Goal: Transaction & Acquisition: Purchase product/service

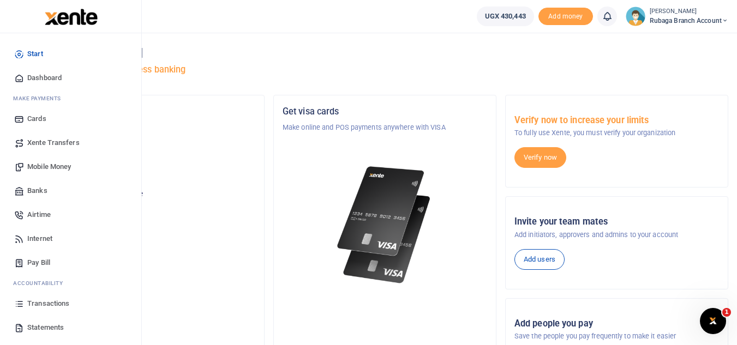
click at [59, 299] on span "Transactions" at bounding box center [48, 303] width 42 height 11
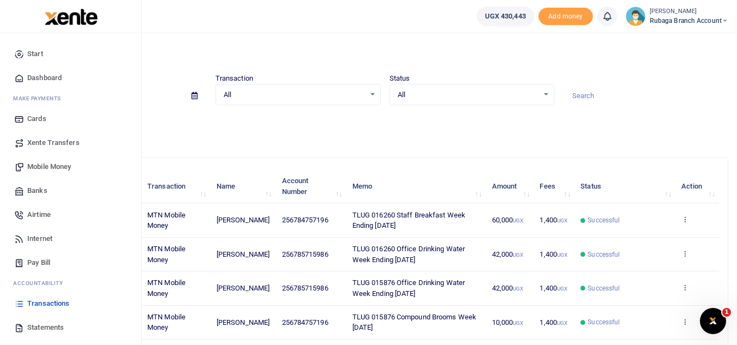
click at [63, 326] on span "Statements" at bounding box center [45, 327] width 37 height 11
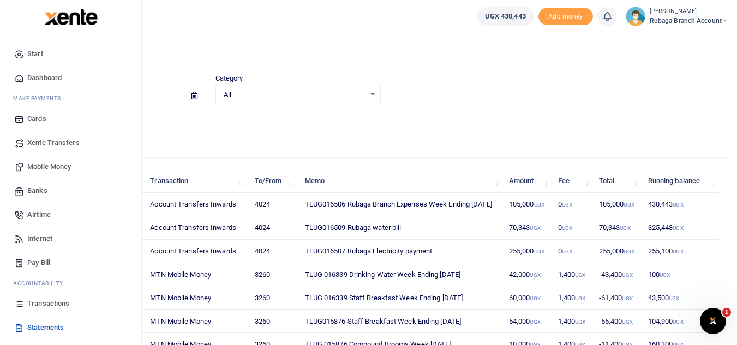
click at [53, 306] on span "Transactions" at bounding box center [48, 303] width 42 height 11
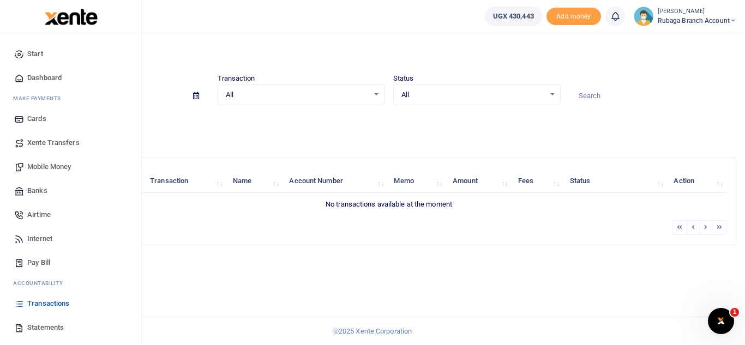
click at [71, 167] on span "Mobile Money" at bounding box center [49, 166] width 44 height 11
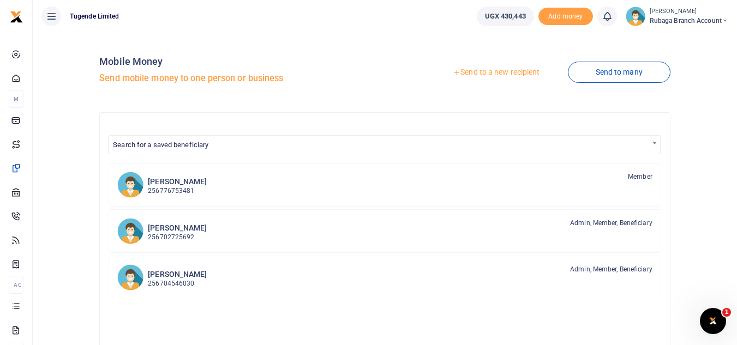
click at [521, 70] on link "Send to a new recipient" at bounding box center [496, 73] width 142 height 20
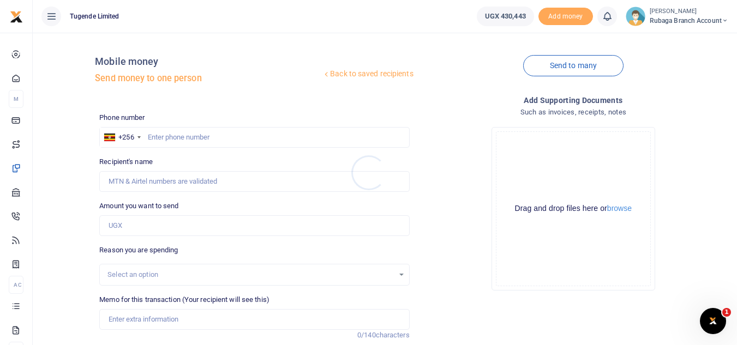
click at [182, 131] on div at bounding box center [368, 172] width 737 height 345
click at [179, 140] on input "text" at bounding box center [254, 137] width 310 height 21
type input "755556111"
type input "[PERSON_NAME]"
type input "755556111"
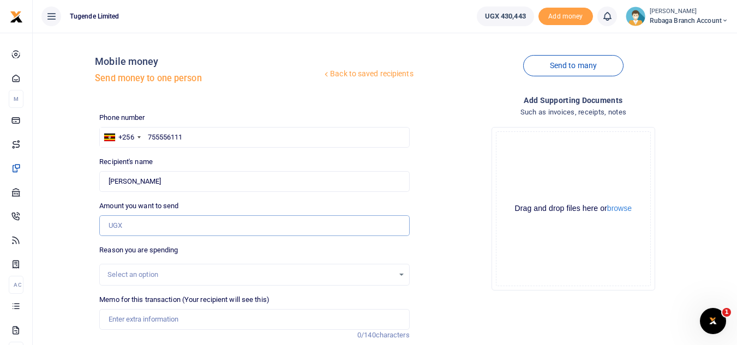
click at [189, 228] on input "Amount you want to send" at bounding box center [254, 225] width 310 height 21
type input "65,343"
click at [145, 279] on div "Select an option" at bounding box center [250, 274] width 286 height 11
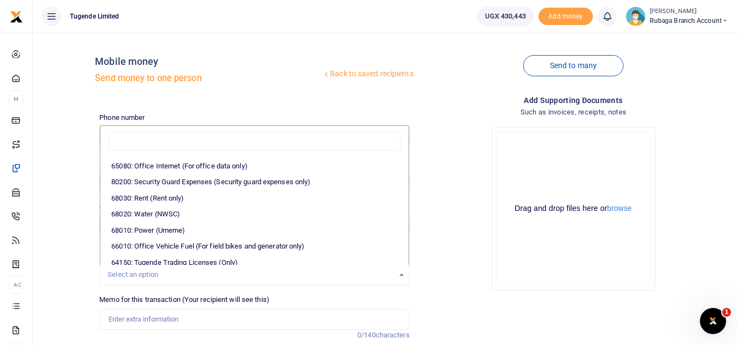
scroll to position [177, 0]
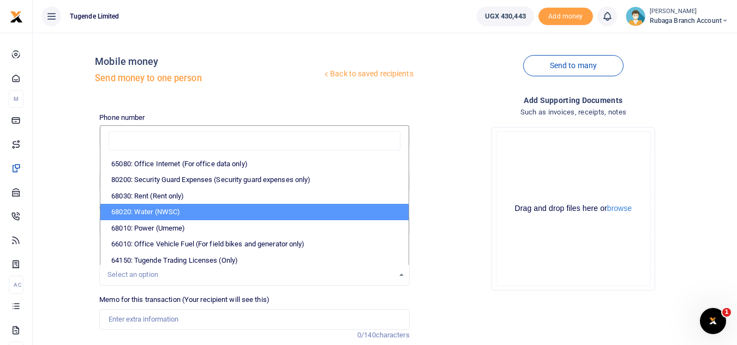
click at [229, 210] on li "68020: Water (NWSC)" at bounding box center [254, 212] width 308 height 16
select select "38"
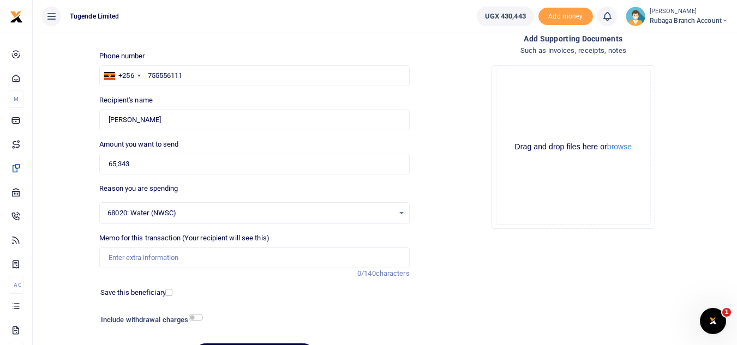
scroll to position [79, 0]
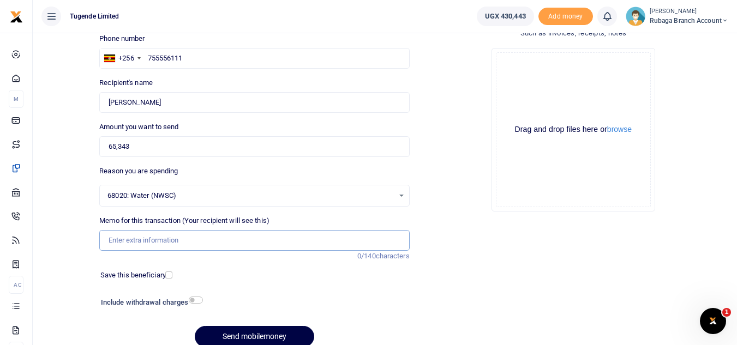
click at [242, 239] on input "Memo for this transaction (Your recipient will see this)" at bounding box center [254, 240] width 310 height 21
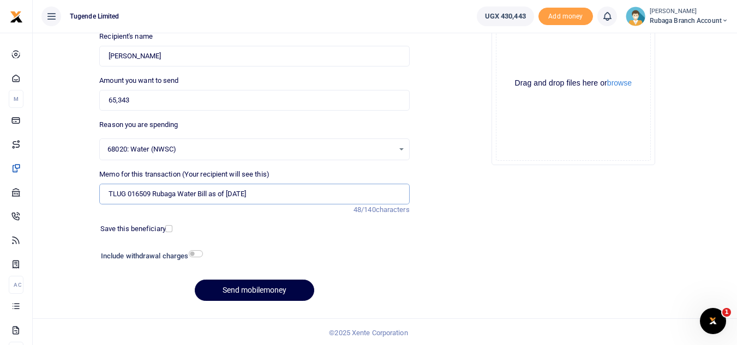
scroll to position [127, 0]
type input "TLUG 016509 Rubaga Water Bill as of 02 September"
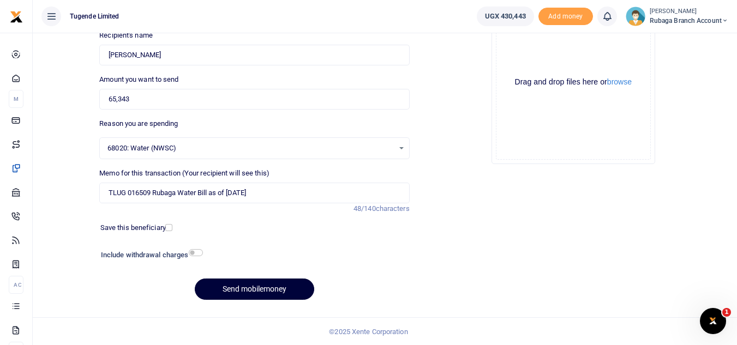
click at [264, 288] on button "Send mobilemoney" at bounding box center [254, 289] width 119 height 21
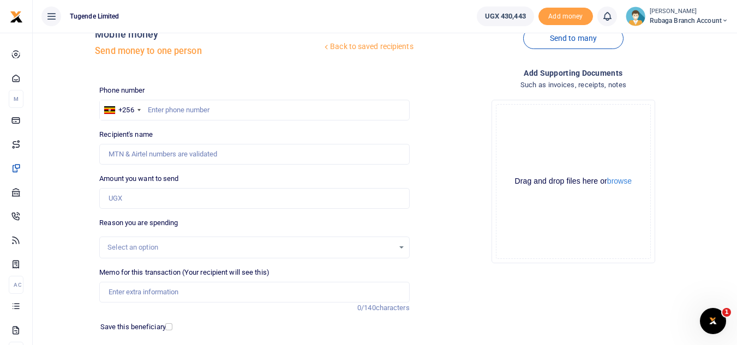
scroll to position [23, 0]
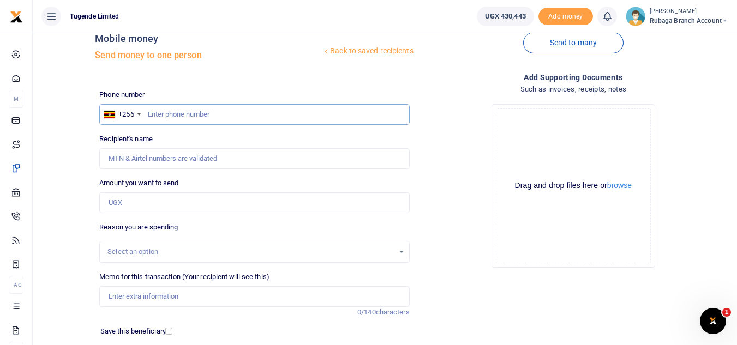
click at [161, 116] on input "text" at bounding box center [254, 114] width 310 height 21
type input "755556111"
type input "[PERSON_NAME]"
type input "755556111"
click at [152, 198] on input "Amount you want to send" at bounding box center [254, 202] width 310 height 21
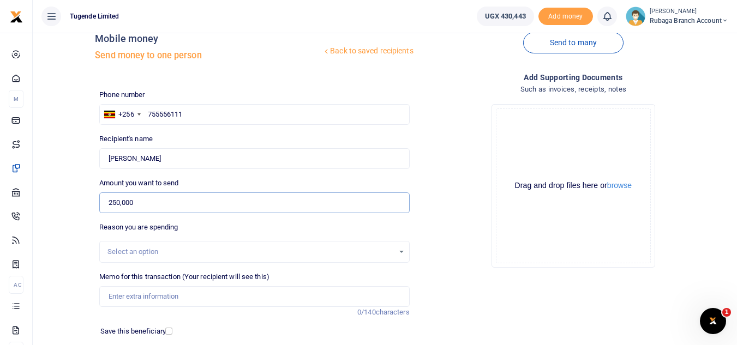
type input "250,000"
click at [309, 255] on div "Select an option" at bounding box center [250, 251] width 286 height 11
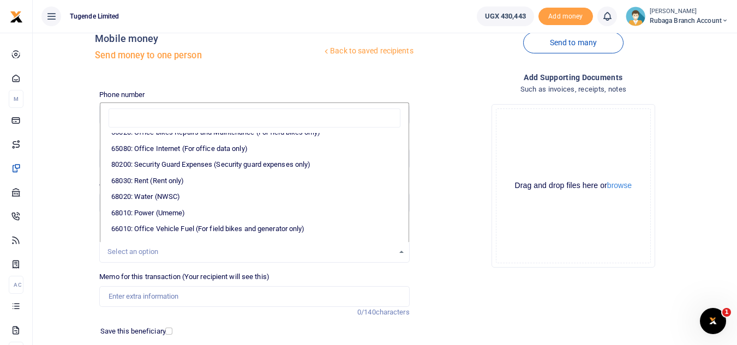
scroll to position [175, 0]
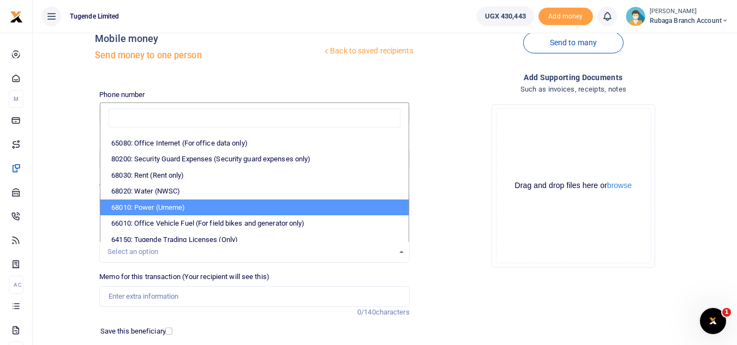
click at [248, 207] on li "68010: Power (Umeme)" at bounding box center [254, 208] width 308 height 16
select select "39"
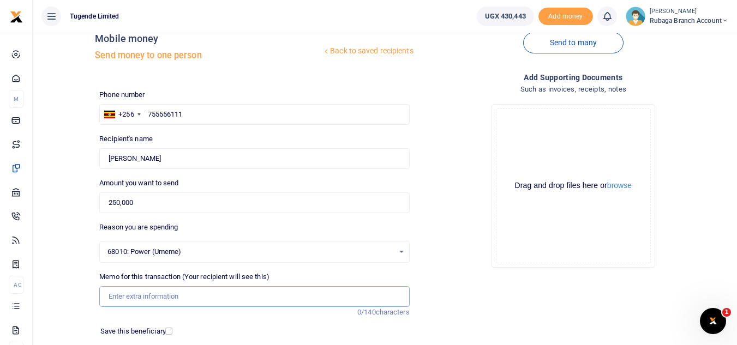
click at [138, 302] on input "Memo for this transaction (Your recipient will see this)" at bounding box center [254, 296] width 310 height 21
click at [215, 295] on input "TLUG 016507 Rubaga September Electricity" at bounding box center [254, 296] width 310 height 21
click at [346, 297] on input "TLUG 016507 Rubaga September 2025 Electricity" at bounding box center [254, 296] width 310 height 21
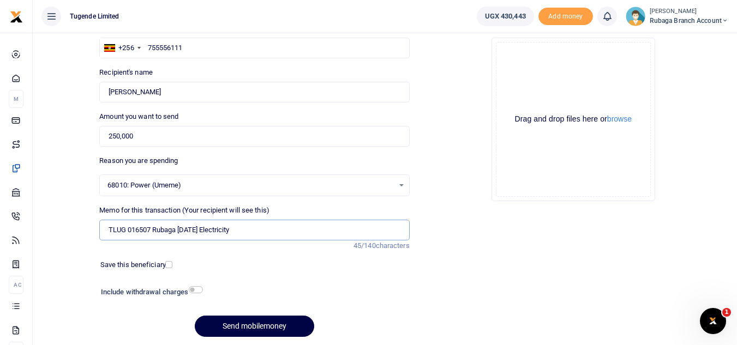
scroll to position [100, 0]
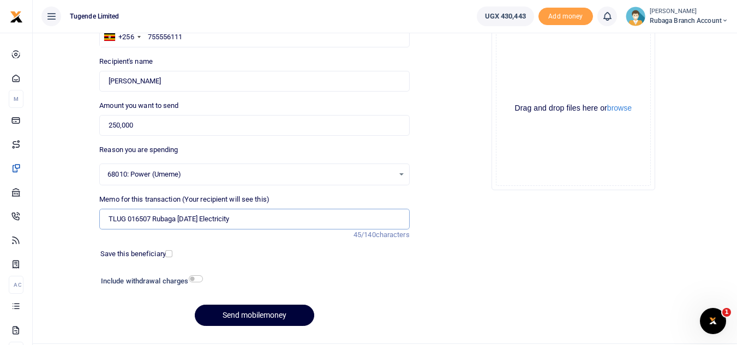
type input "TLUG 016507 Rubaga September 2025 Electricity"
click at [269, 319] on button "Send mobilemoney" at bounding box center [254, 315] width 119 height 21
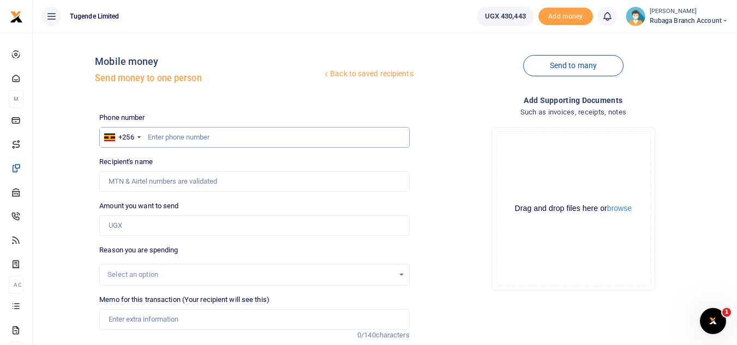
click at [169, 137] on input "text" at bounding box center [254, 137] width 310 height 21
type input "785715986"
type input "[PERSON_NAME]"
type input "785715986"
click at [141, 221] on input "Amount you want to send" at bounding box center [254, 225] width 310 height 21
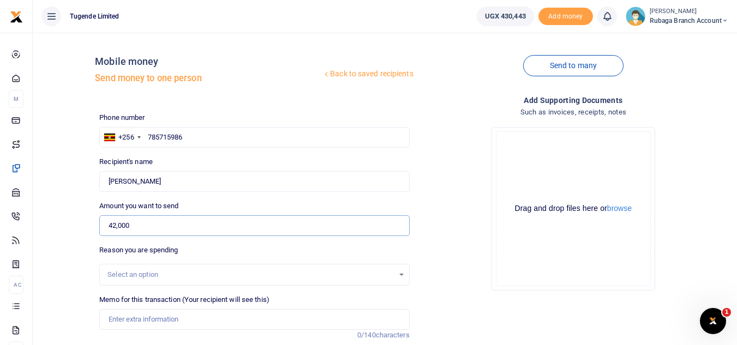
type input "42,000"
click at [184, 273] on div "Select an option" at bounding box center [250, 274] width 286 height 11
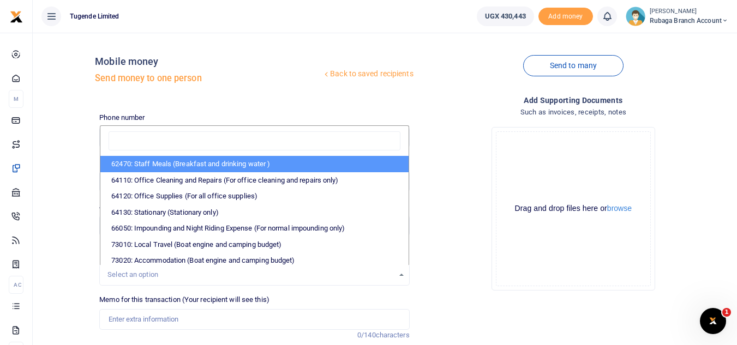
click at [213, 166] on li "62470: Staff Meals (Breakfast and drinking water )" at bounding box center [254, 164] width 308 height 16
select select "23"
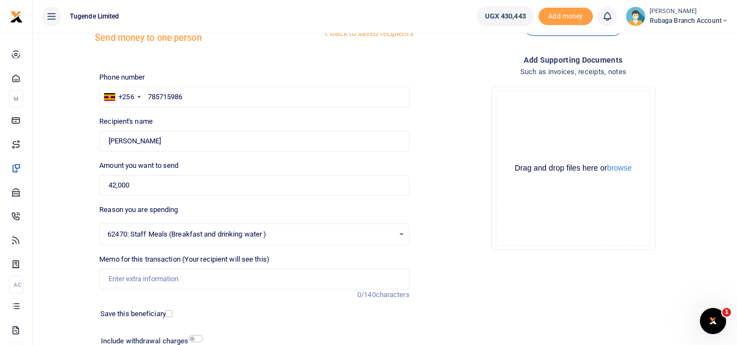
scroll to position [45, 0]
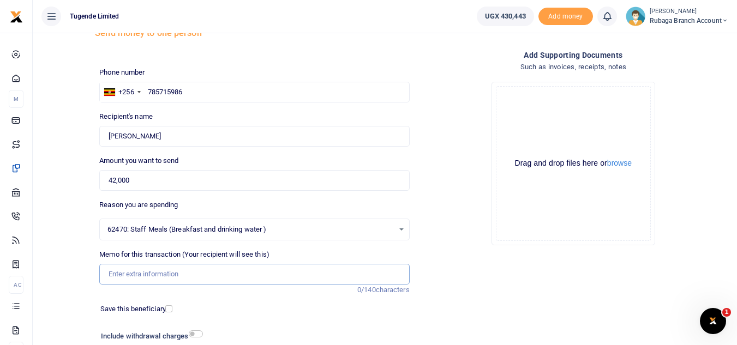
click at [213, 272] on input "Memo for this transaction (Your recipient will see this)" at bounding box center [254, 274] width 310 height 21
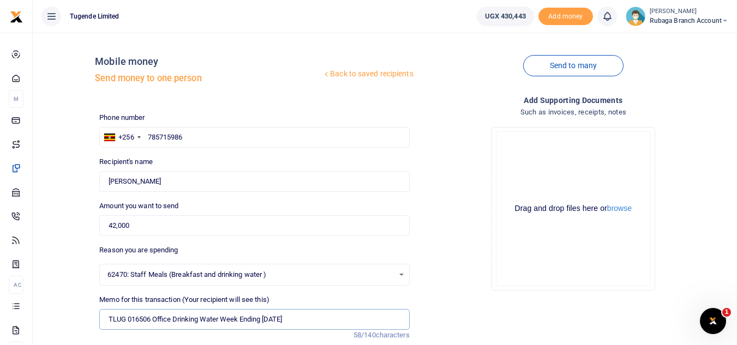
scroll to position [127, 0]
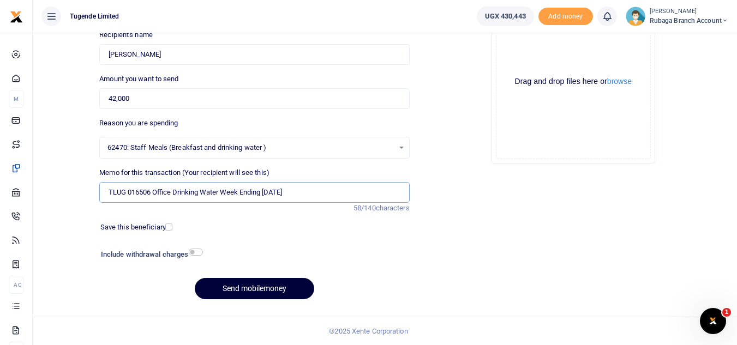
type input "TLUG 016506 Office Drinking Water Week Ending 06 September"
click at [224, 288] on button "Send mobilemoney" at bounding box center [254, 288] width 119 height 21
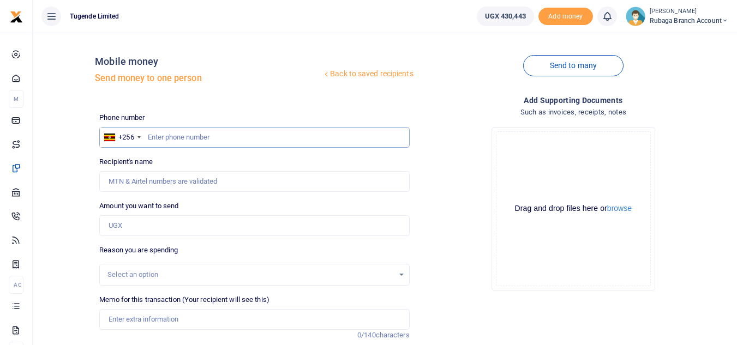
click at [165, 132] on input "text" at bounding box center [254, 137] width 310 height 21
type input "784757196"
type input "Doreen Kirabo"
type input "784757196"
click at [153, 225] on input "Amount you want to send" at bounding box center [254, 225] width 310 height 21
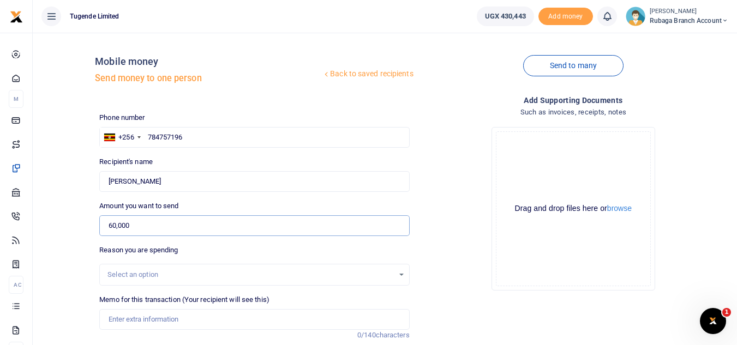
type input "60,000"
click at [251, 270] on div "Select an option" at bounding box center [250, 274] width 286 height 11
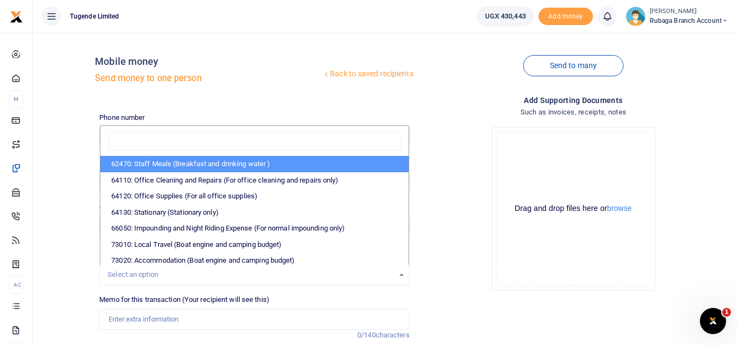
click at [253, 165] on li "62470: Staff Meals (Breakfast and drinking water )" at bounding box center [254, 164] width 308 height 16
select select "23"
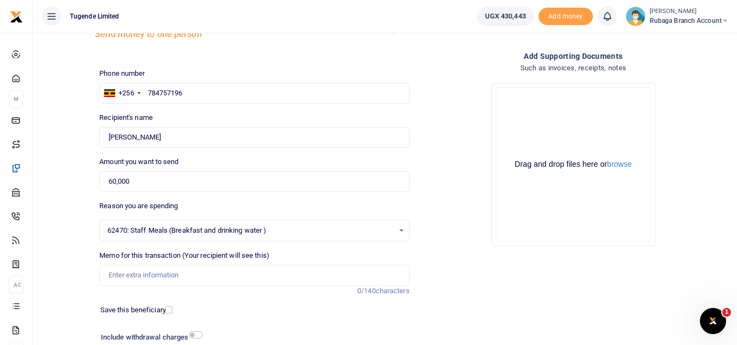
scroll to position [63, 0]
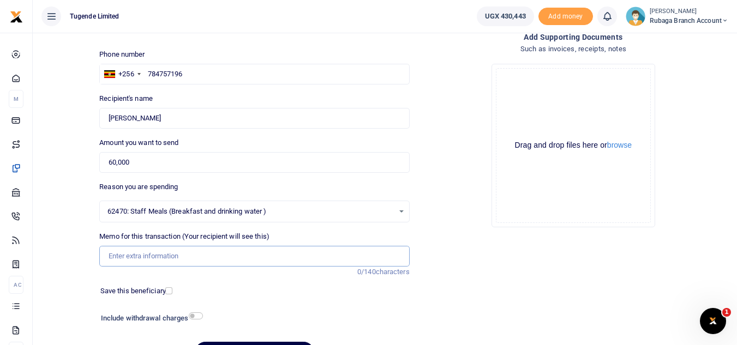
click at [198, 258] on input "Memo for this transaction (Your recipient will see this)" at bounding box center [254, 256] width 310 height 21
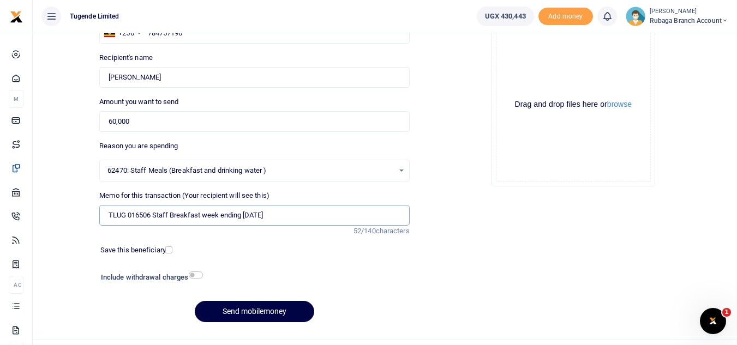
scroll to position [117, 0]
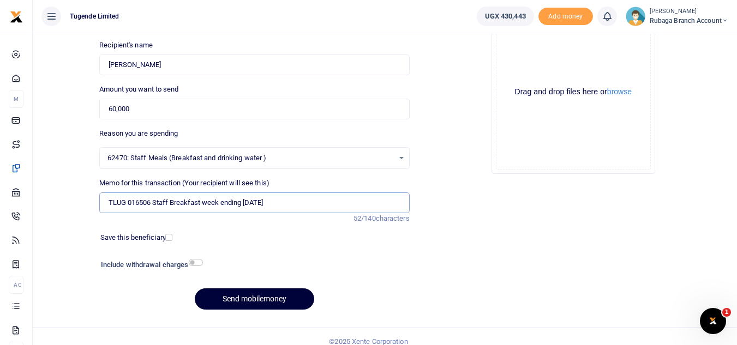
type input "TLUG 016506 Staff Breakfast week ending 06 September"
click at [242, 294] on button "Send mobilemoney" at bounding box center [254, 298] width 119 height 21
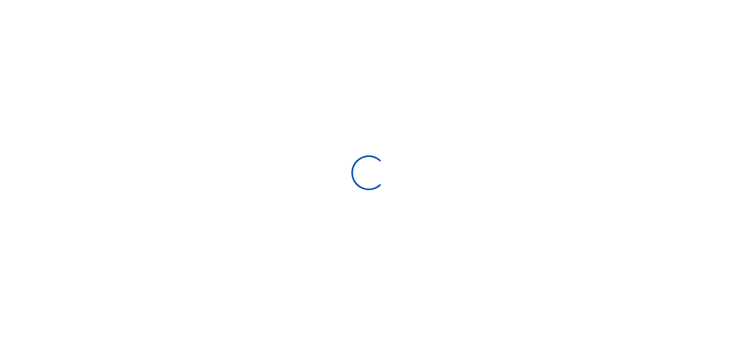
select select
